Goal: Task Accomplishment & Management: Use online tool/utility

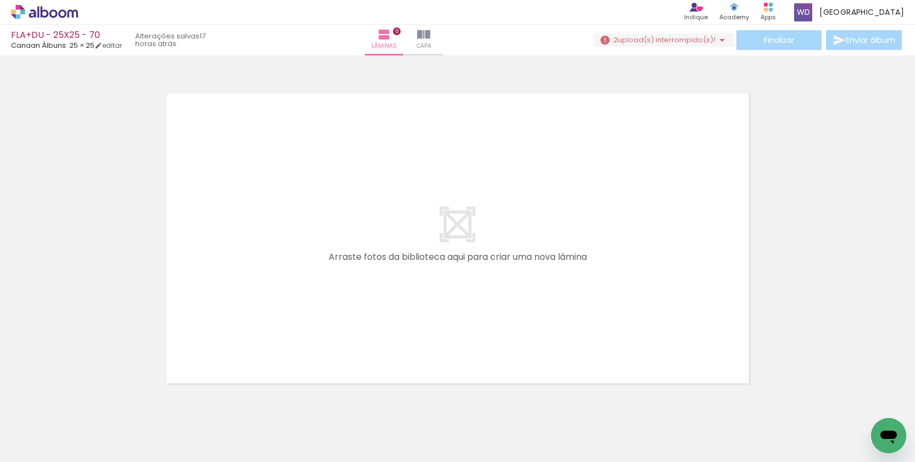
click at [719, 40] on iron-icon at bounding box center [721, 40] width 13 height 13
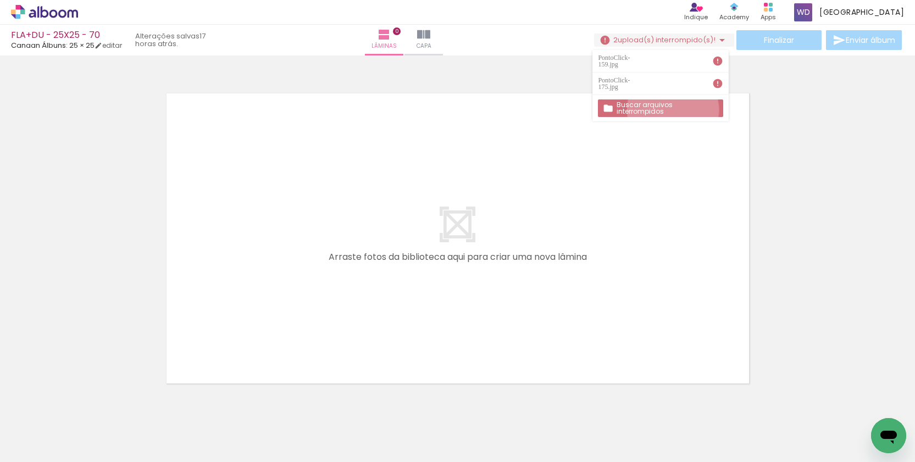
click at [0, 0] on slot "Buscar arquivos interrompidos" at bounding box center [0, 0] width 0 height 0
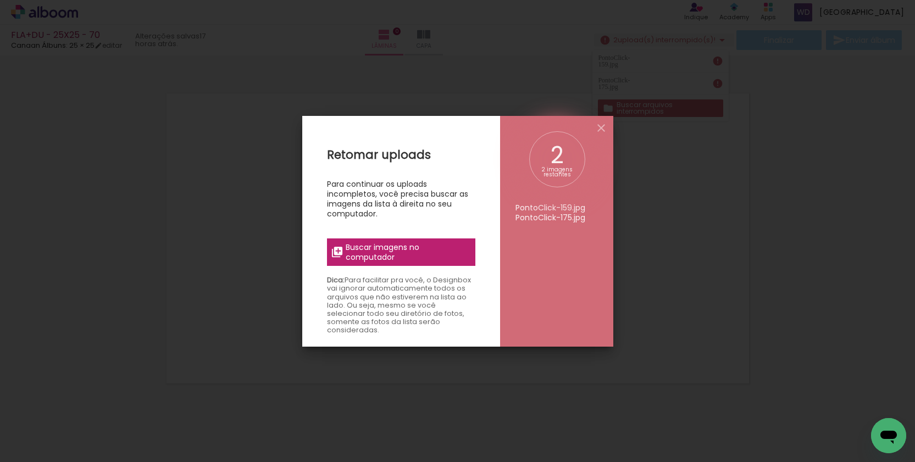
click at [413, 249] on span "Buscar imagens no computador" at bounding box center [407, 252] width 122 height 20
click at [0, 0] on input "file" at bounding box center [0, 0] width 0 height 0
click at [383, 259] on span "Buscar imagens no computador" at bounding box center [407, 252] width 122 height 20
click at [0, 0] on input "file" at bounding box center [0, 0] width 0 height 0
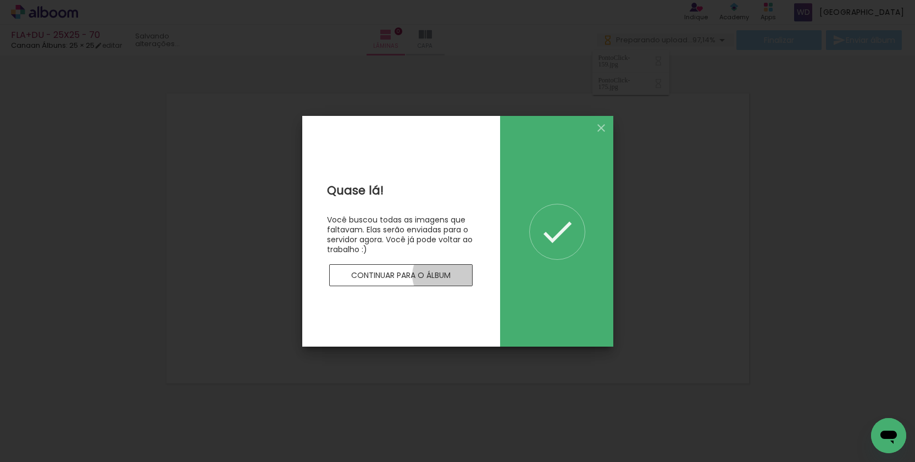
click at [0, 0] on slot "Continuar para o álbum" at bounding box center [0, 0] width 0 height 0
